Goal: Task Accomplishment & Management: Manage account settings

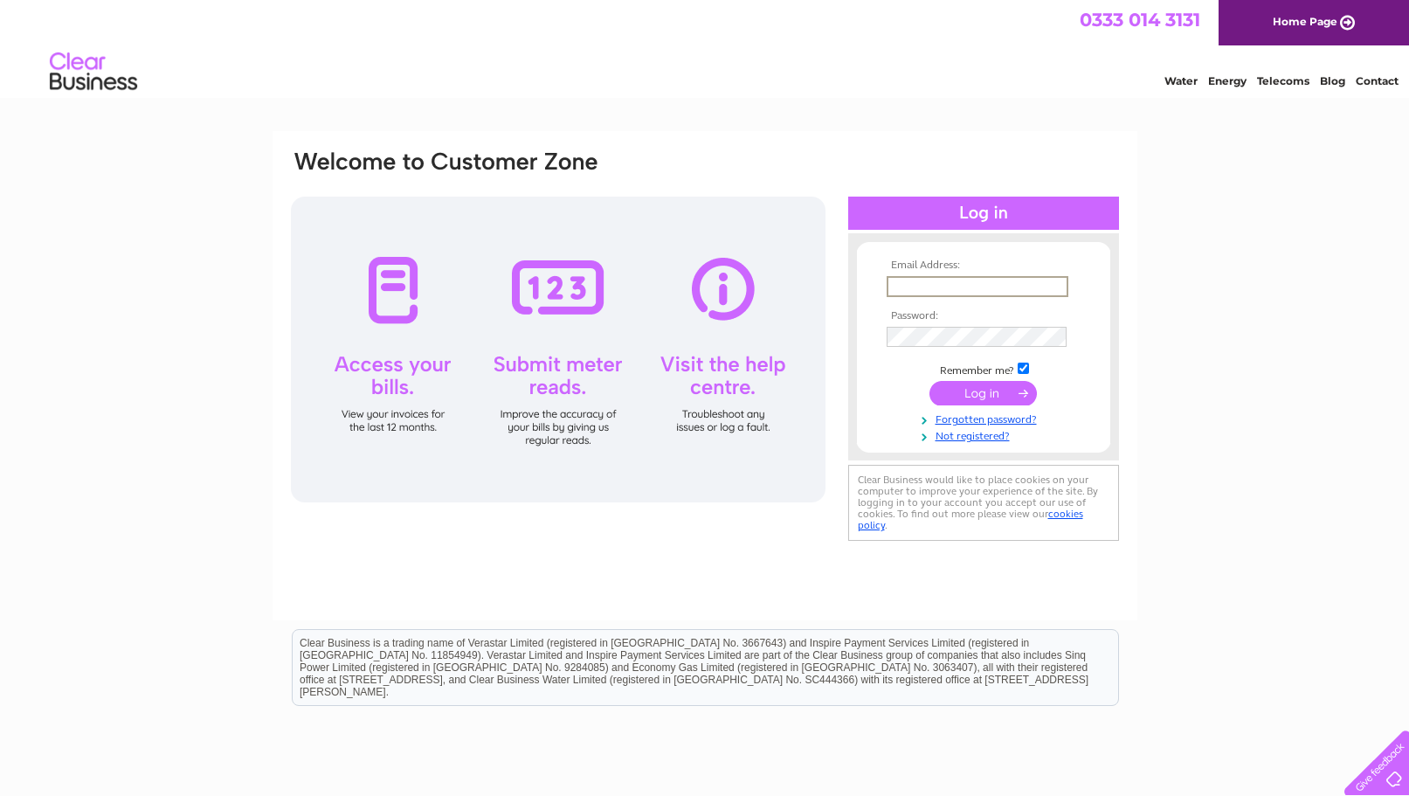
type input "martin@ms-creative.co.uk"
click at [978, 397] on input "submit" at bounding box center [982, 393] width 107 height 24
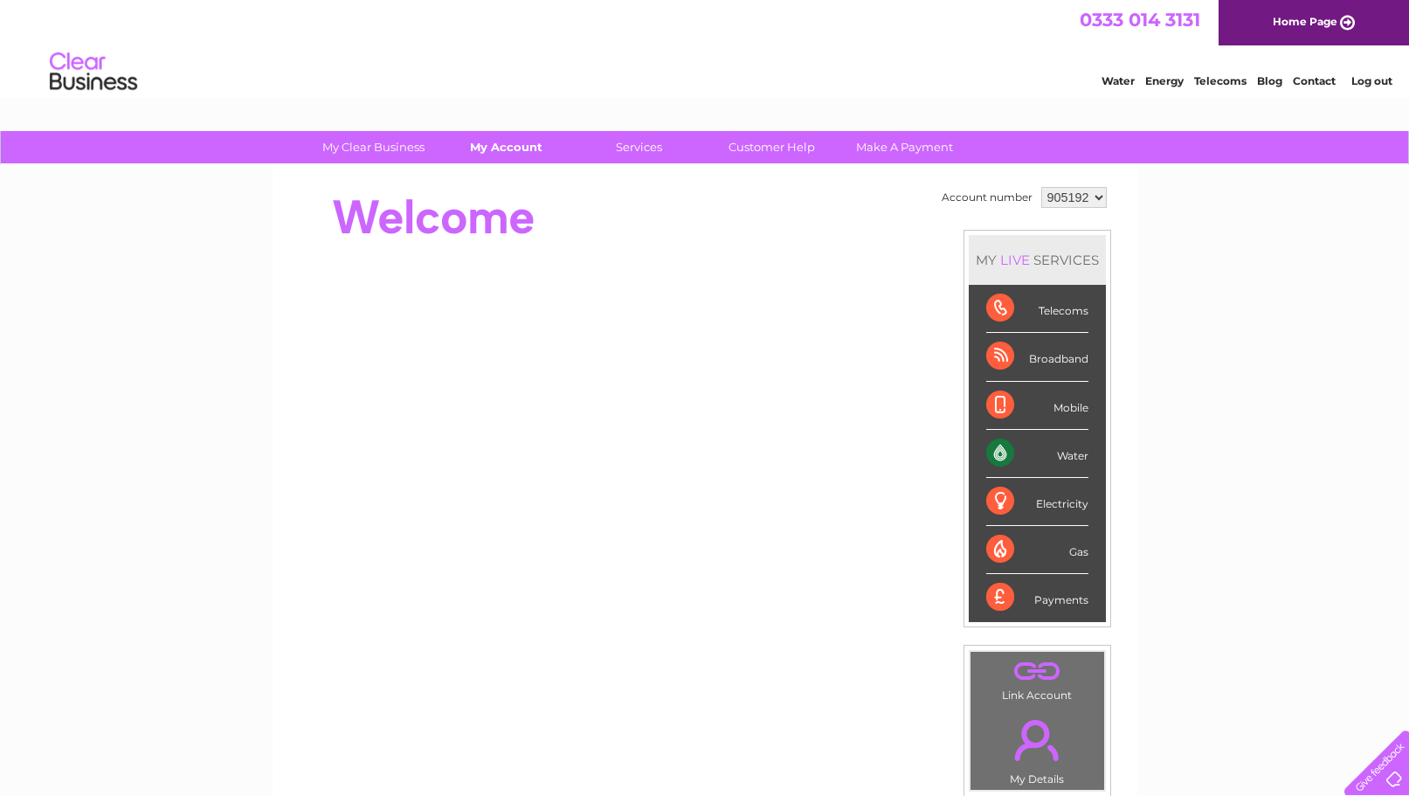
click at [519, 154] on link "My Account" at bounding box center [506, 147] width 144 height 32
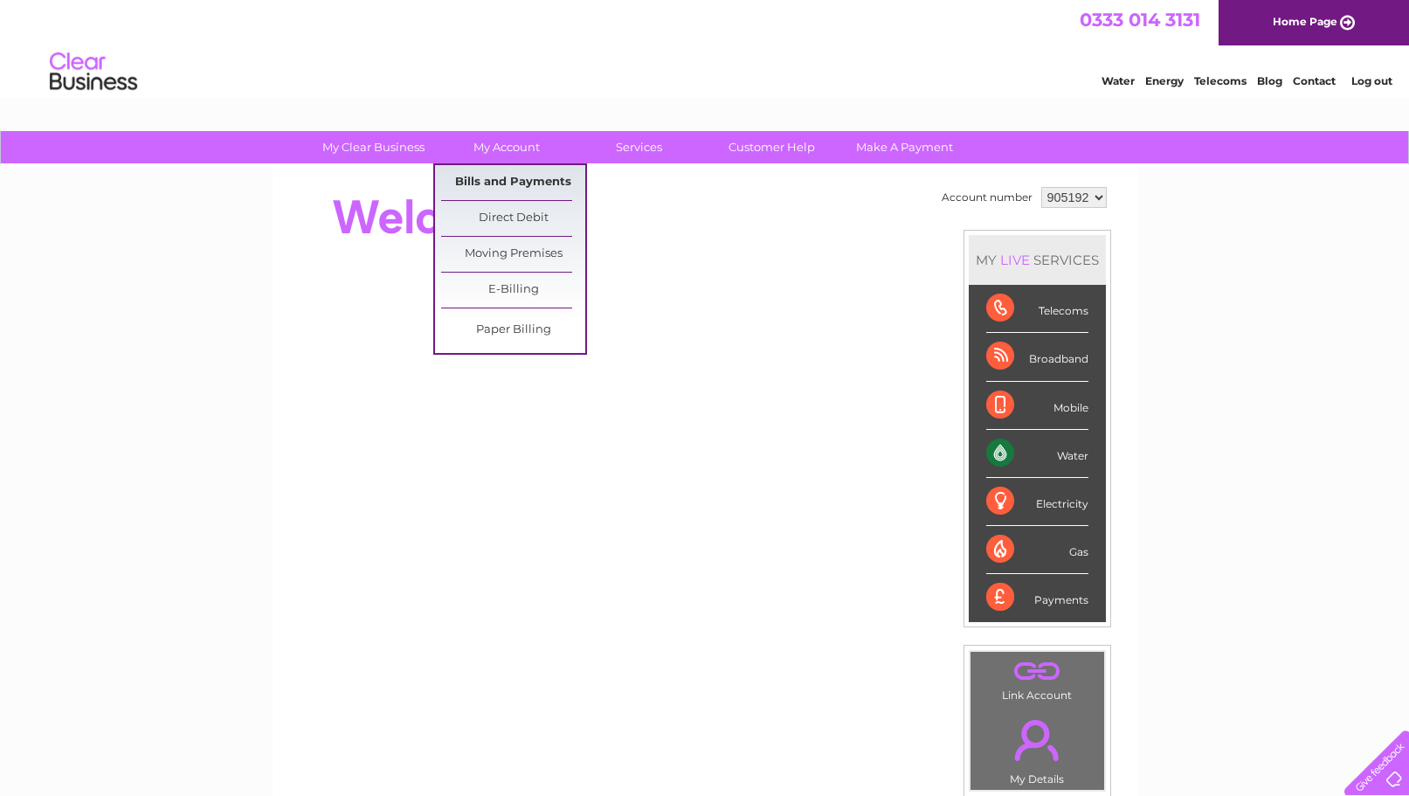
click at [513, 189] on link "Bills and Payments" at bounding box center [513, 182] width 144 height 35
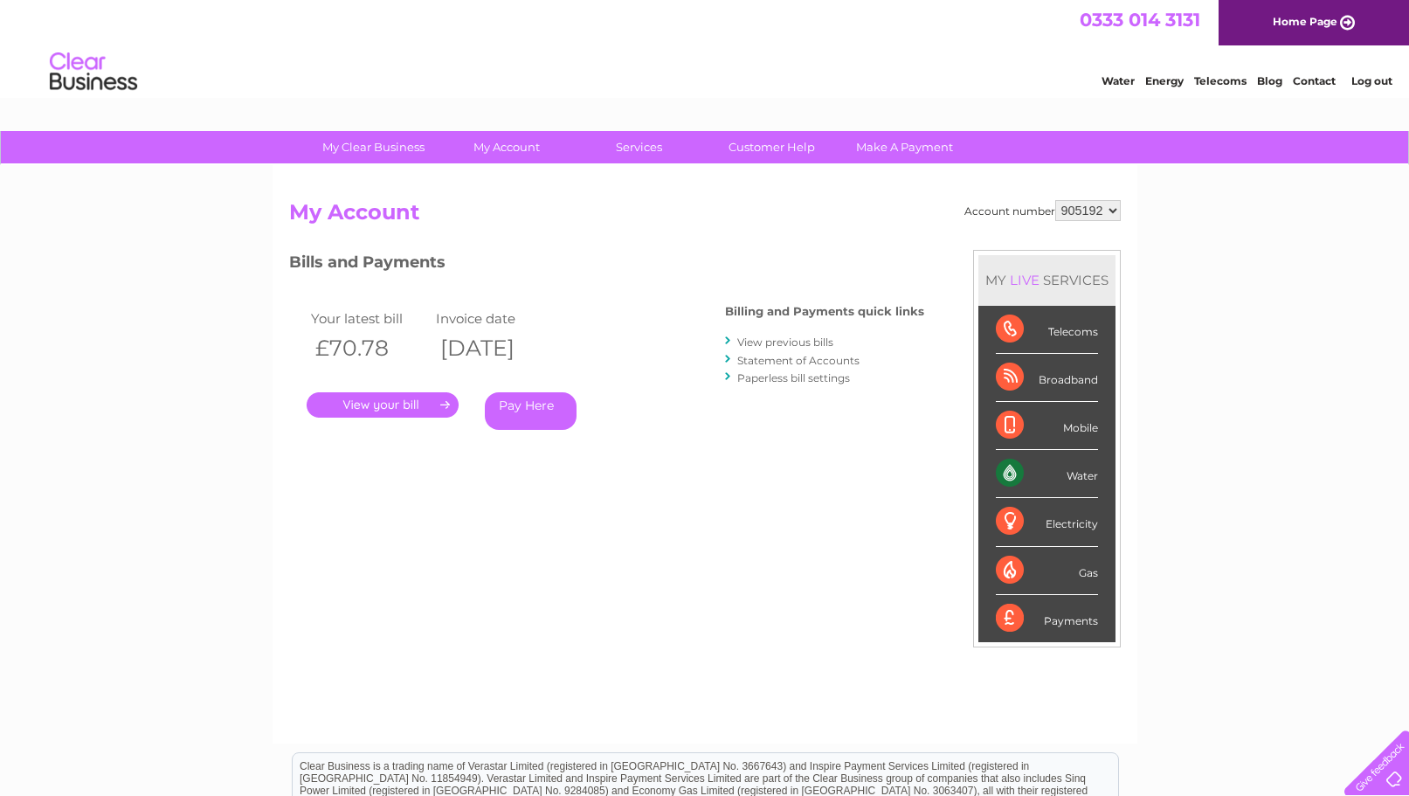
click at [767, 341] on link "View previous bills" at bounding box center [785, 341] width 96 height 13
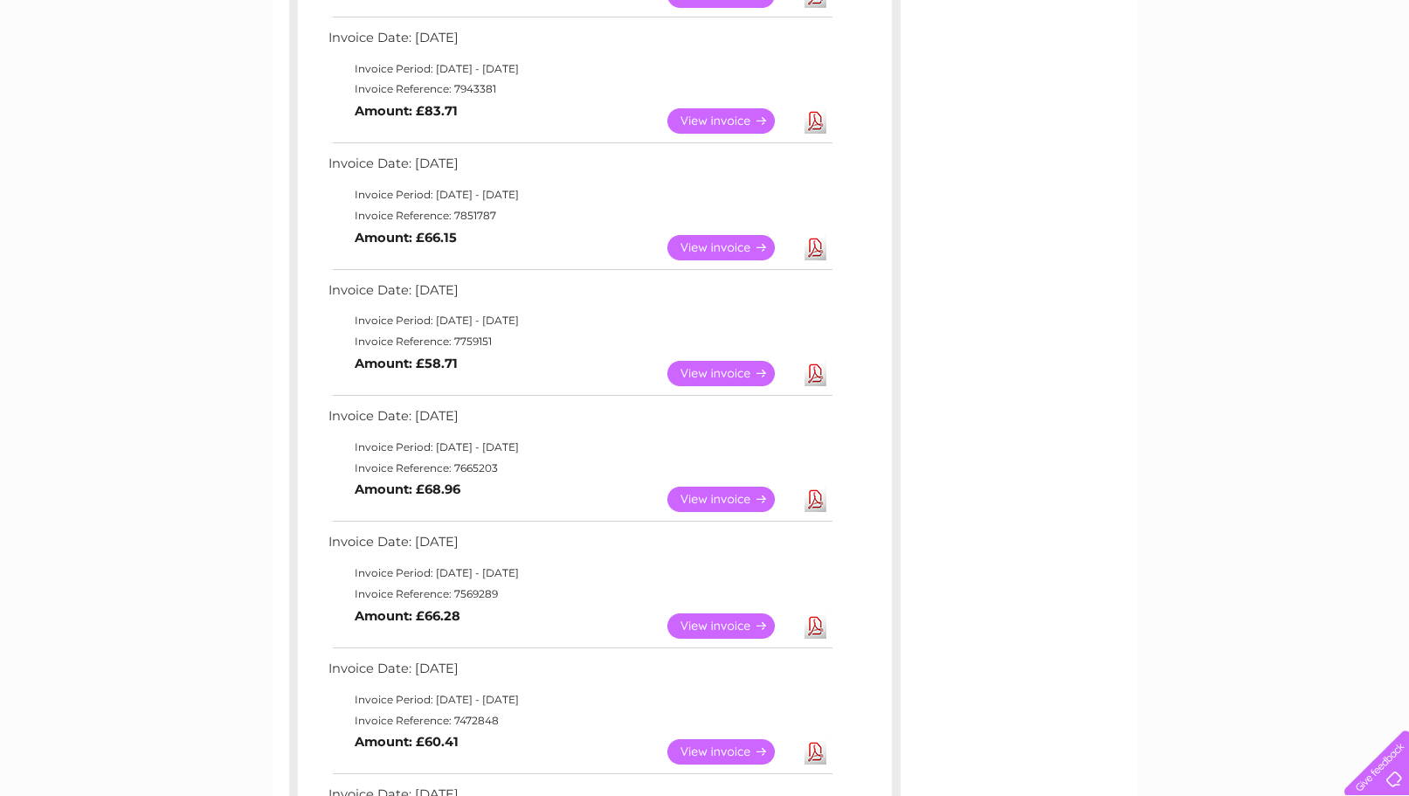
scroll to position [421, 0]
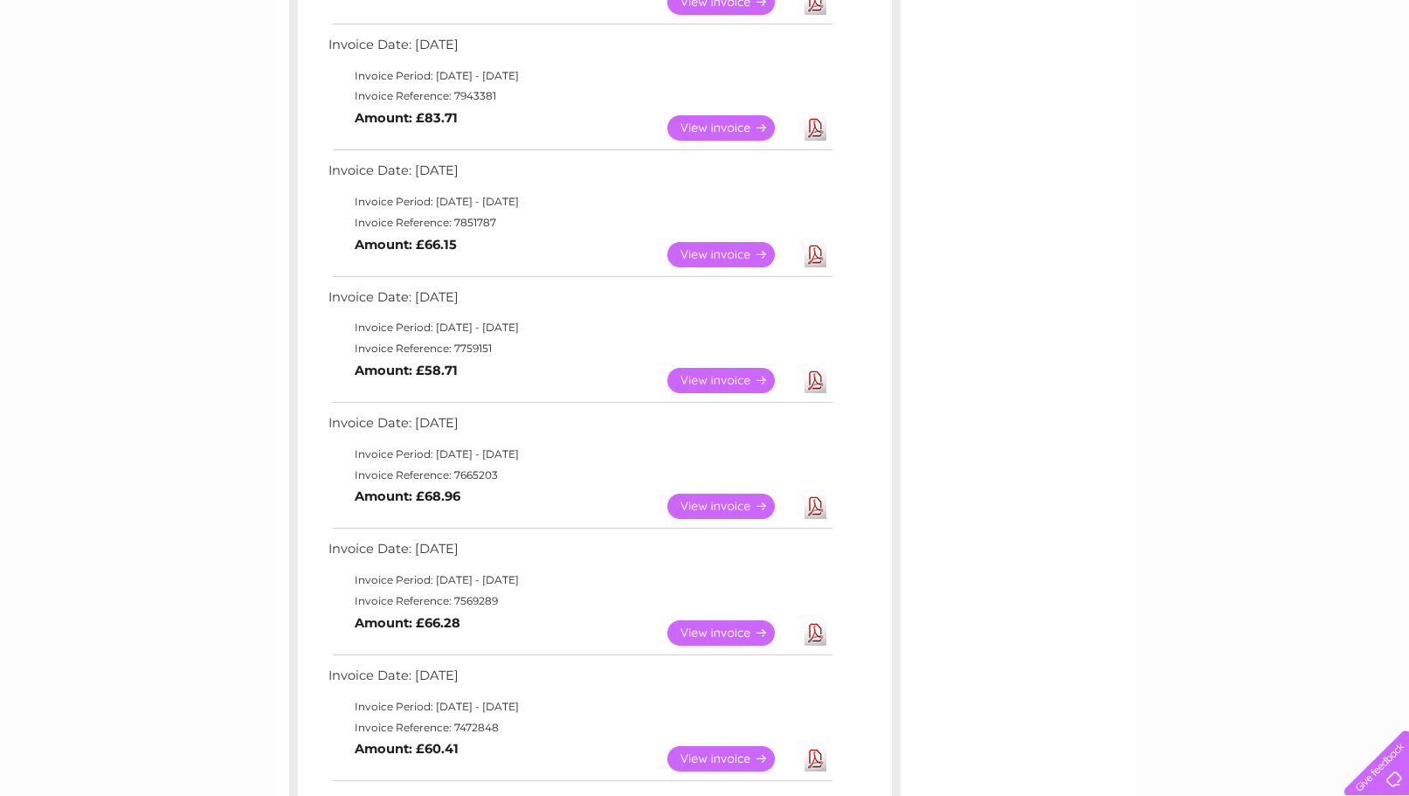
click at [727, 248] on link "View" at bounding box center [731, 254] width 128 height 25
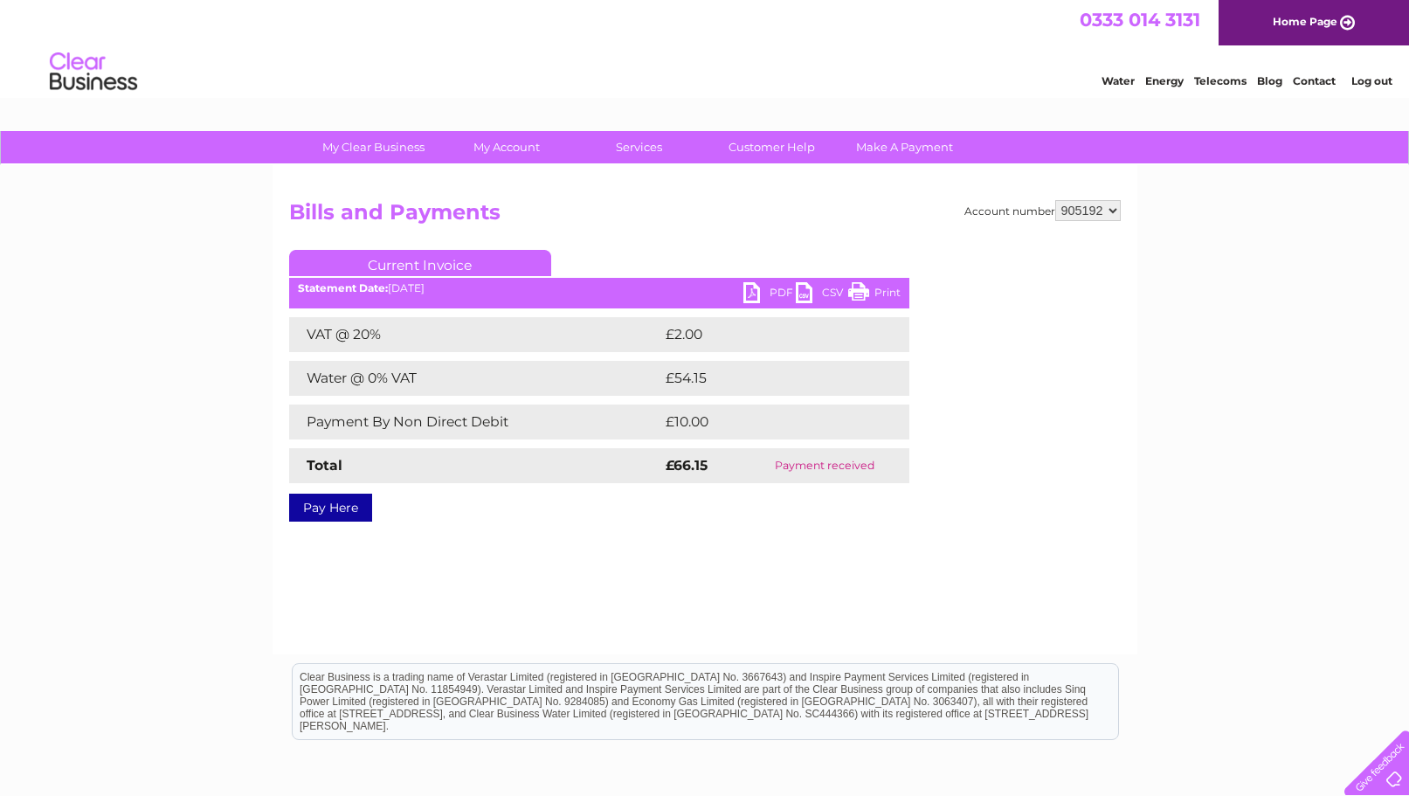
click at [754, 289] on link "PDF" at bounding box center [769, 294] width 52 height 25
